Goal: Communication & Community: Participate in discussion

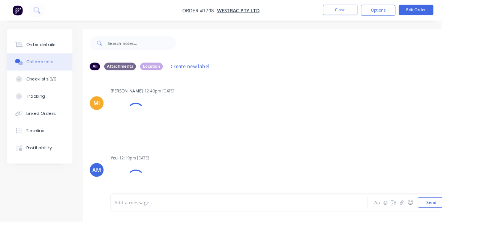
click at [388, 13] on button "Close" at bounding box center [369, 10] width 37 height 11
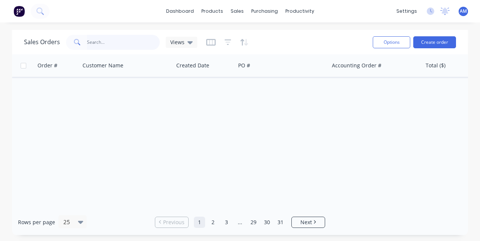
click at [111, 43] on input "text" at bounding box center [123, 42] width 73 height 15
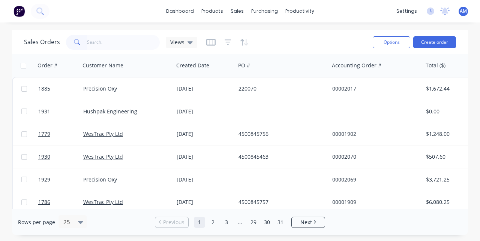
click at [114, 91] on link "Precision Oxy" at bounding box center [100, 88] width 34 height 7
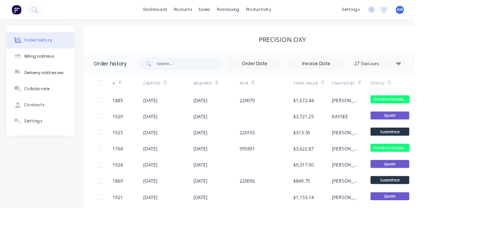
click at [288, 121] on div "220070" at bounding box center [308, 116] width 63 height 19
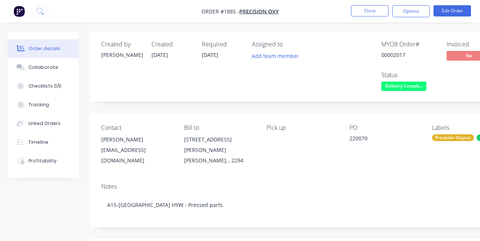
type input "[DATE]"
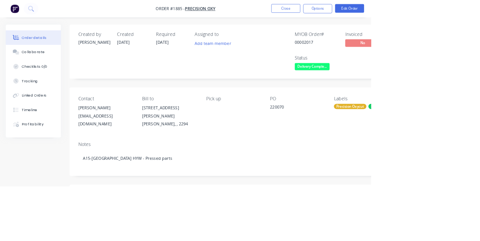
click at [42, 69] on div "Collaborate" at bounding box center [43, 67] width 30 height 7
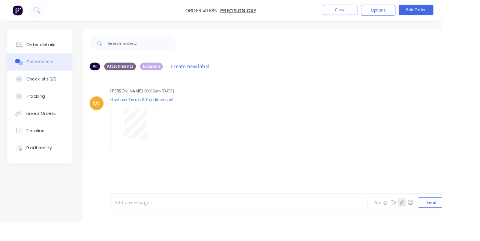
click at [438, 223] on icon "button" at bounding box center [436, 220] width 4 height 5
click at [472, 226] on button "Send" at bounding box center [469, 220] width 30 height 11
click at [442, 225] on button "☺" at bounding box center [445, 220] width 9 height 9
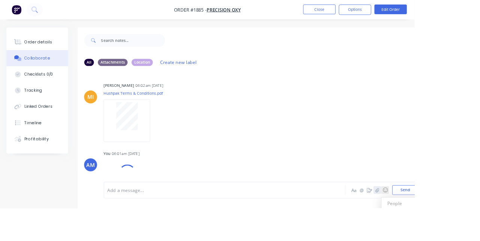
click at [438, 223] on icon "button" at bounding box center [436, 220] width 4 height 5
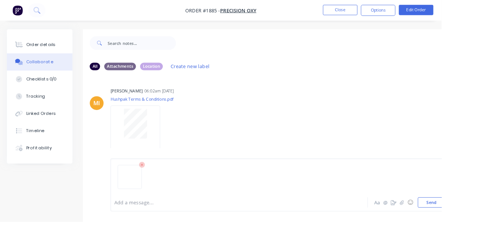
click at [471, 226] on button "Send" at bounding box center [469, 220] width 30 height 11
click at [321, 160] on div "[PERSON_NAME] 06:02am [DATE] Hushpak Terms & Conditions.pdf Labels Download" at bounding box center [236, 127] width 233 height 67
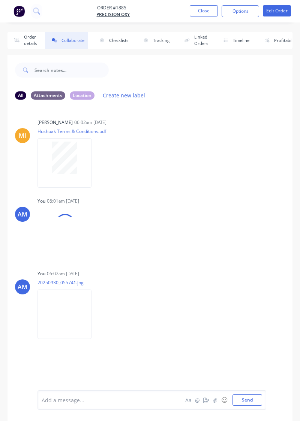
click at [207, 13] on button "Close" at bounding box center [204, 10] width 28 height 11
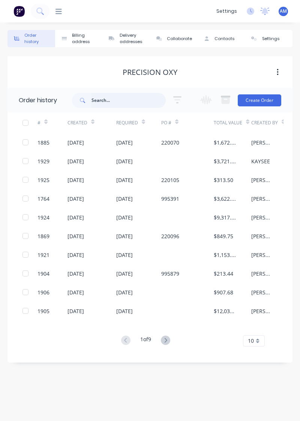
click at [100, 98] on input "text" at bounding box center [128, 100] width 74 height 15
type input "1709"
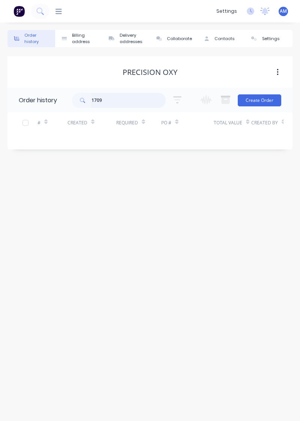
click at [131, 100] on input "1709" at bounding box center [128, 100] width 74 height 15
type input "17"
click at [58, 14] on icon at bounding box center [58, 11] width 6 height 7
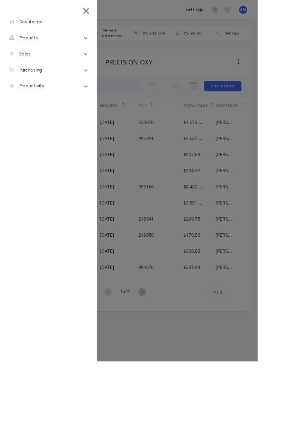
click at [46, 65] on li "sales" at bounding box center [56, 63] width 100 height 19
click at [48, 84] on div "Sales Orders" at bounding box center [37, 81] width 43 height 7
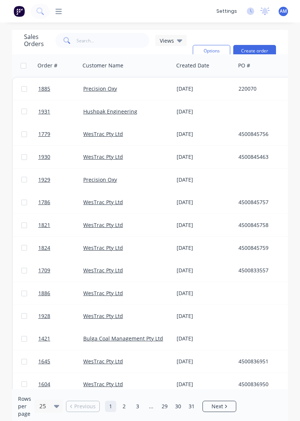
click at [121, 55] on div "Customer Name" at bounding box center [126, 65] width 94 height 22
click at [123, 42] on input "text" at bounding box center [112, 40] width 73 height 15
type input "1709"
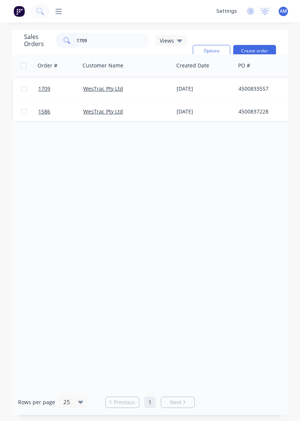
click at [142, 93] on div "WesTrac Pty Ltd" at bounding box center [127, 89] width 94 height 22
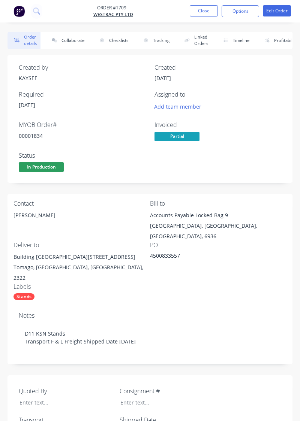
click at [71, 38] on button "Collaborate" at bounding box center [66, 40] width 43 height 17
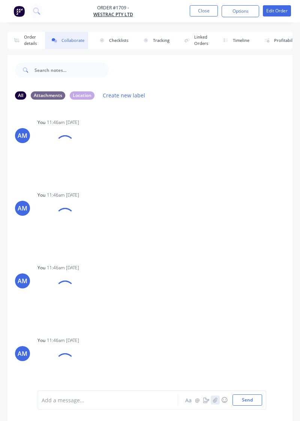
click at [215, 241] on icon "button" at bounding box center [215, 400] width 4 height 5
click at [251, 241] on button "Send" at bounding box center [247, 400] width 30 height 11
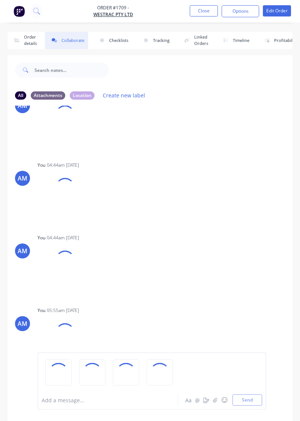
scroll to position [1392, 0]
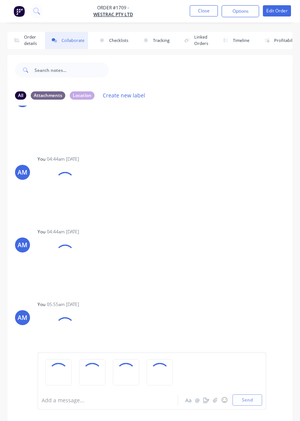
click at [192, 241] on div "You 05:55am [DATE] POD Engine-Transmission-Hydraullic Stand.pdf Labels Download…" at bounding box center [115, 329] width 157 height 61
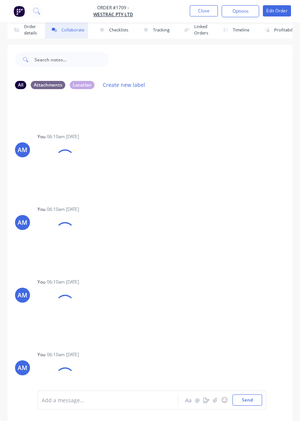
scroll to position [0, 0]
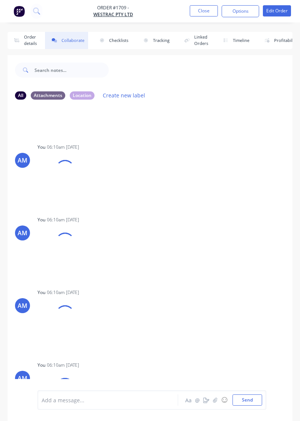
click at [202, 6] on button "Close" at bounding box center [204, 10] width 28 height 11
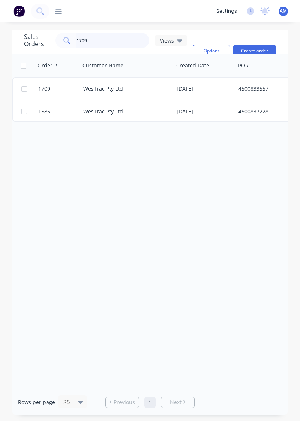
click at [102, 43] on input "1709" at bounding box center [112, 40] width 73 height 15
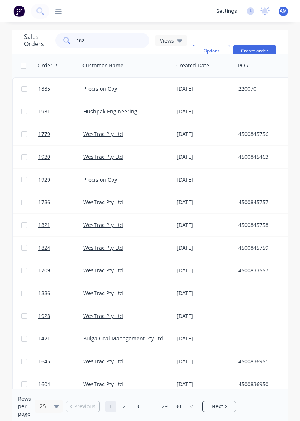
type input "1627"
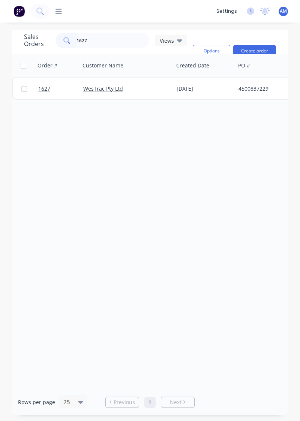
click at [153, 88] on div "WesTrac Pty Ltd" at bounding box center [124, 88] width 83 height 7
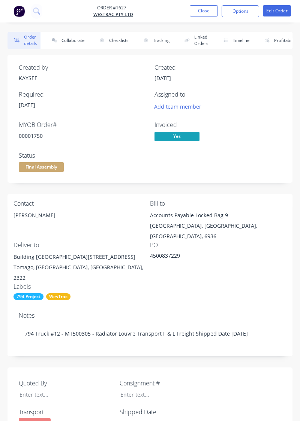
click at [74, 43] on button "Collaborate" at bounding box center [66, 40] width 43 height 17
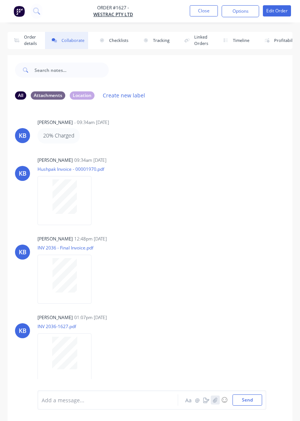
click at [217, 241] on button "button" at bounding box center [215, 400] width 9 height 9
click at [251, 241] on button "Send" at bounding box center [247, 400] width 30 height 11
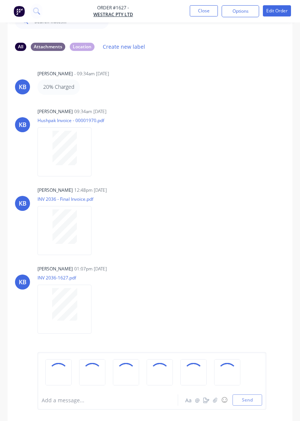
click at [231, 241] on div "KB [PERSON_NAME] 12:48pm [DATE] INV 2036 - Final Invoice.pdf Labels Download" at bounding box center [149, 218] width 285 height 67
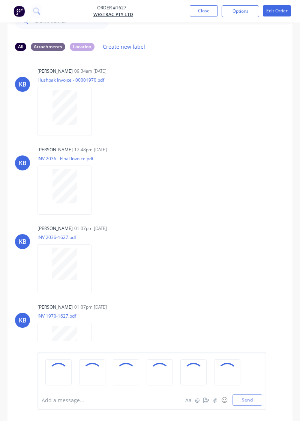
scroll to position [43, 0]
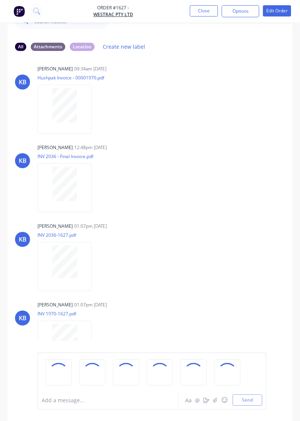
click at [198, 237] on div "KB [PERSON_NAME] 01:07pm [DATE] INV 2036-1627.pdf Labels Download" at bounding box center [149, 254] width 285 height 67
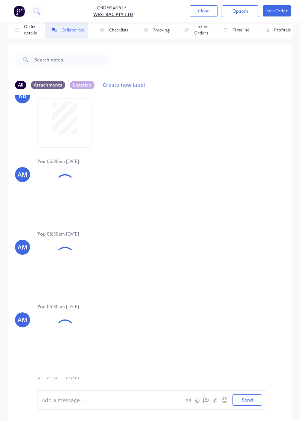
scroll to position [473, 0]
